Goal: Obtain resource: Download file/media

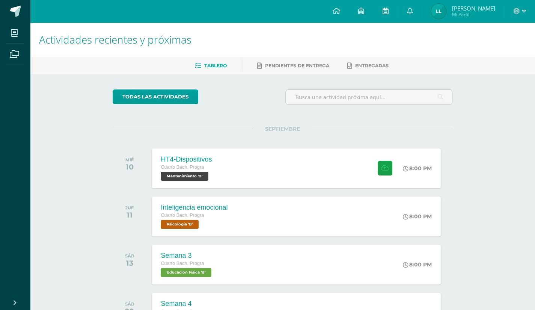
click at [396, 9] on link at bounding box center [385, 11] width 24 height 23
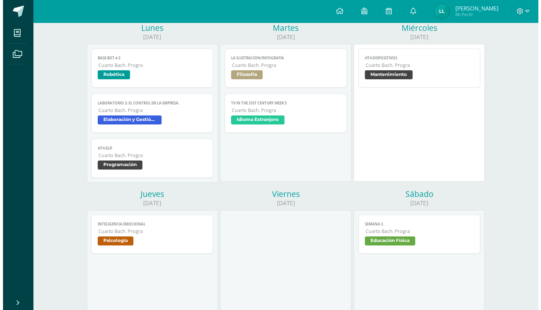
scroll to position [106, 0]
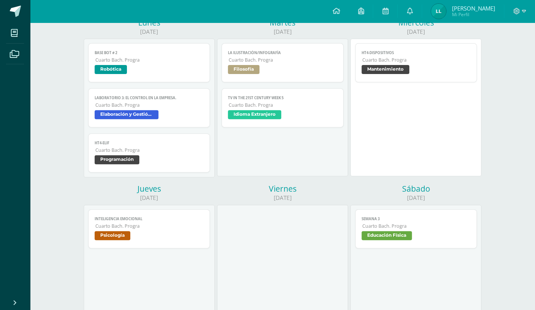
click at [161, 119] on span "Elaboración y Gestión de proyectos" at bounding box center [149, 115] width 109 height 11
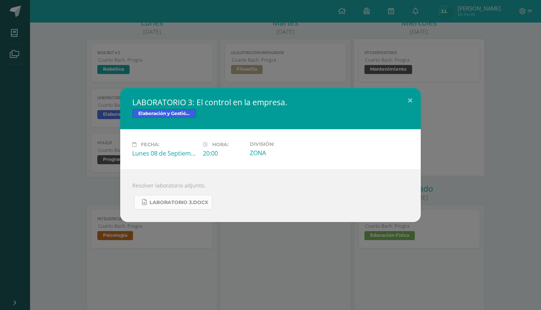
click at [166, 200] on span "LABORATORIO 3.docx" at bounding box center [178, 202] width 59 height 6
click at [407, 101] on button at bounding box center [409, 101] width 21 height 26
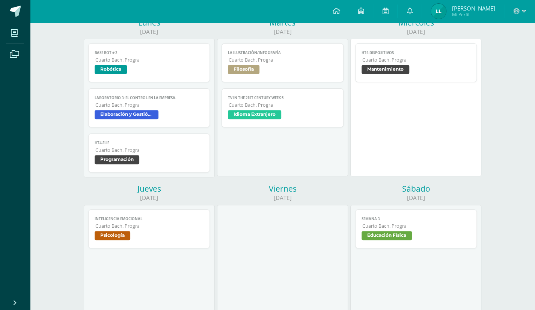
click at [403, 66] on span "Mantenimiento" at bounding box center [386, 69] width 48 height 9
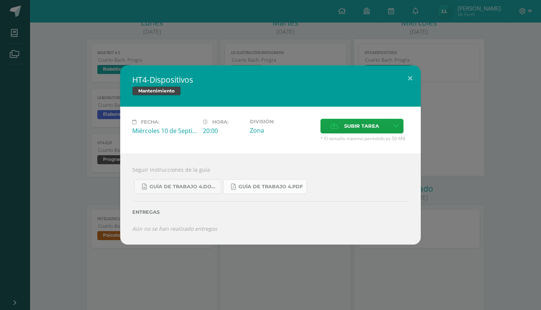
click at [234, 193] on link "Guía de trabajo 4.pdf" at bounding box center [265, 186] width 84 height 15
